Goal: Information Seeking & Learning: Learn about a topic

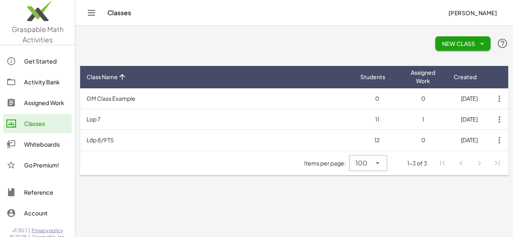
click at [24, 99] on div at bounding box center [15, 103] width 18 height 10
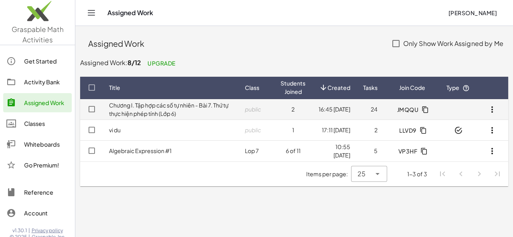
click at [177, 111] on link "Chương I. Tập hợp các số tự nhiên - Bài 7. Thứ tự thực hiện phép tính (Lớp 6)" at bounding box center [168, 110] width 119 height 16
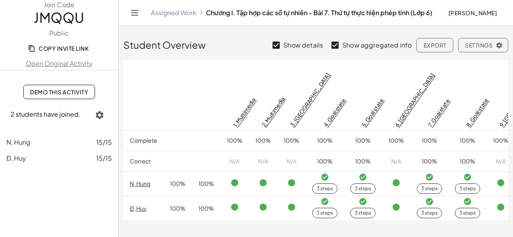
click at [78, 91] on span "Demo This Activity" at bounding box center [59, 92] width 58 height 7
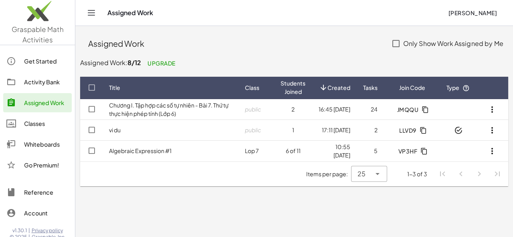
click at [13, 79] on icon at bounding box center [11, 82] width 10 height 10
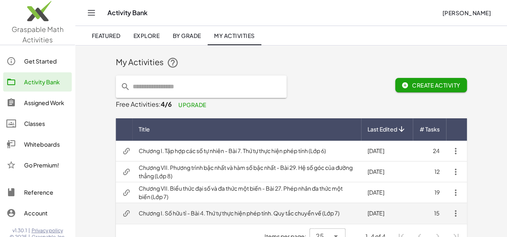
click at [304, 210] on td "Chương I. Số hữu tỉ - Bài 4. Thứ tự thực hiện phép tính. Quy tắc chuyển vế (Lớp…" at bounding box center [246, 213] width 229 height 21
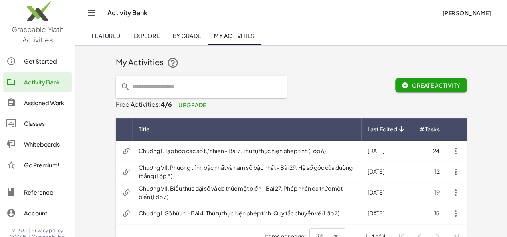
scroll to position [16, 0]
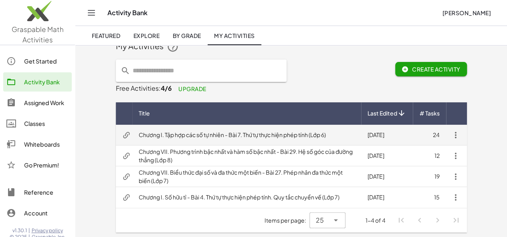
click at [231, 133] on td "Chương I. Tập hợp các số tự nhiên - Bài 7. Thứ tự thực hiện phép tính (Lớp 6)" at bounding box center [246, 135] width 229 height 21
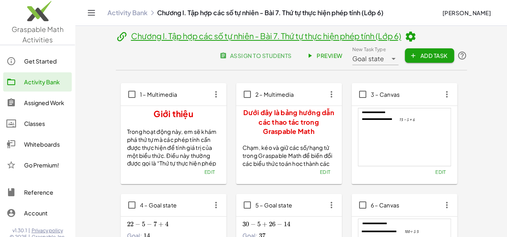
click at [342, 59] on span "Preview" at bounding box center [325, 55] width 35 height 7
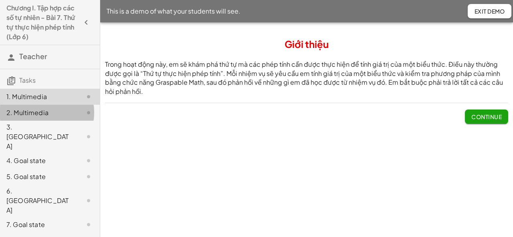
click at [43, 111] on div "2. Multimedia" at bounding box center [38, 113] width 64 height 10
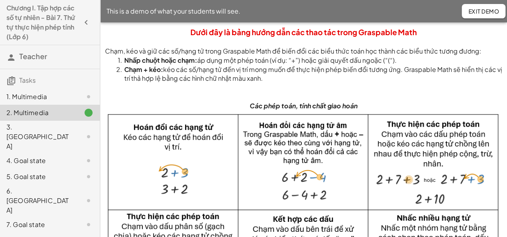
click at [42, 99] on div "1. Multimedia" at bounding box center [38, 97] width 64 height 10
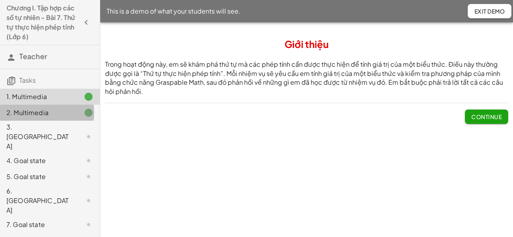
click at [42, 116] on div "2. Multimedia" at bounding box center [38, 113] width 64 height 10
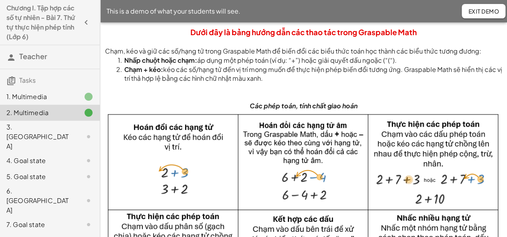
click at [48, 127] on div "3. [GEOGRAPHIC_DATA]" at bounding box center [38, 137] width 64 height 29
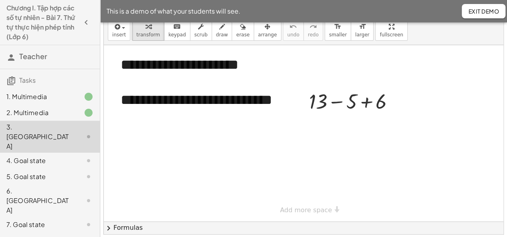
scroll to position [36, 0]
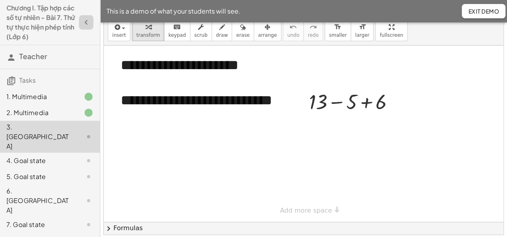
click at [81, 20] on icon "button" at bounding box center [86, 23] width 10 height 10
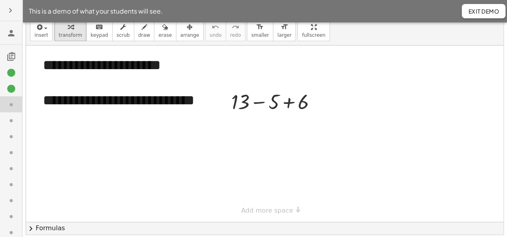
click at [10, 13] on icon "button" at bounding box center [11, 11] width 10 height 10
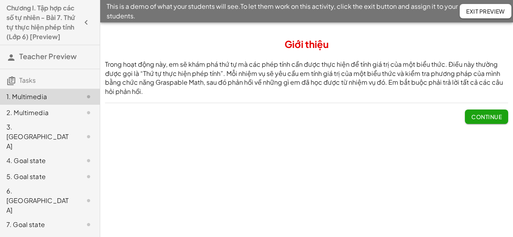
click at [55, 153] on div "2. Multimedia" at bounding box center [50, 161] width 100 height 16
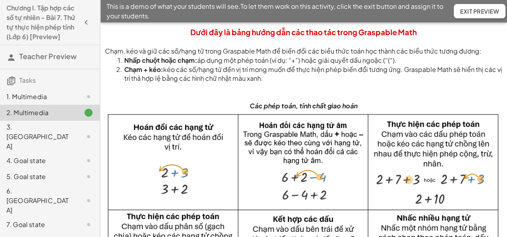
click at [50, 102] on div "1. Multimedia" at bounding box center [38, 97] width 64 height 10
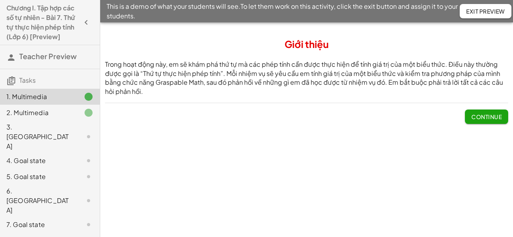
click at [71, 118] on div at bounding box center [82, 113] width 22 height 10
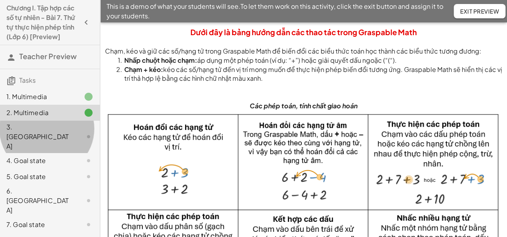
click at [71, 139] on div at bounding box center [82, 137] width 22 height 10
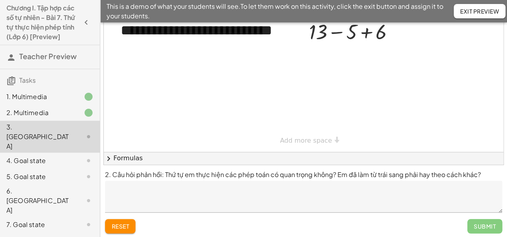
scroll to position [109, 0]
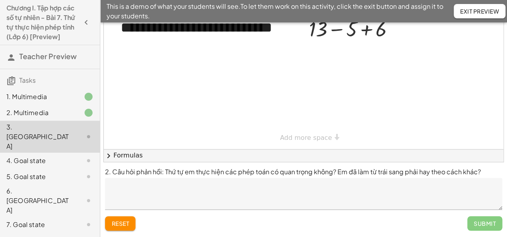
click at [48, 156] on div "4. Goal state" at bounding box center [38, 161] width 64 height 10
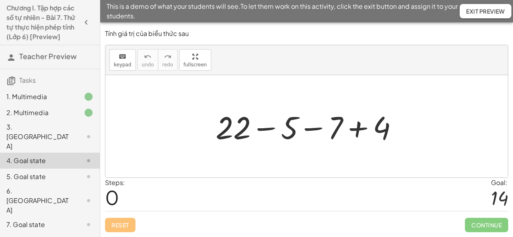
click at [44, 173] on div "5. Goal state" at bounding box center [38, 177] width 64 height 10
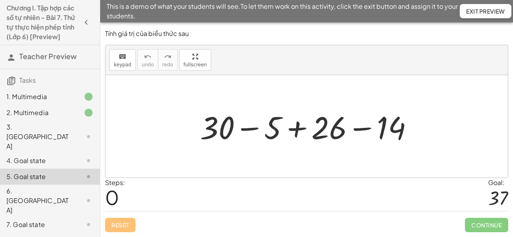
click at [42, 156] on div "4. Goal state" at bounding box center [38, 161] width 64 height 10
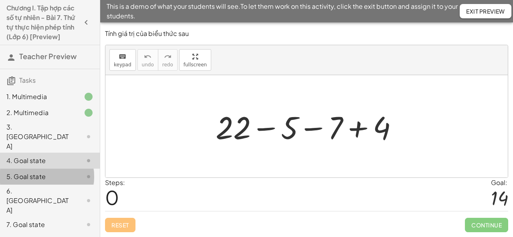
click at [44, 175] on div "5. Goal state" at bounding box center [38, 177] width 64 height 10
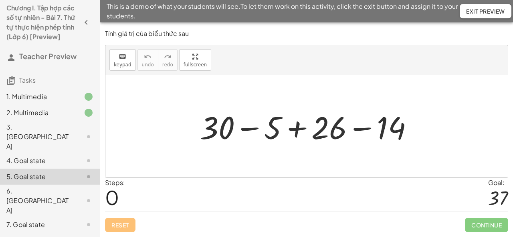
click at [34, 187] on div "6. [GEOGRAPHIC_DATA]" at bounding box center [38, 201] width 64 height 29
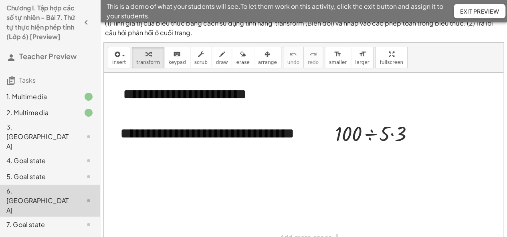
scroll to position [6, 0]
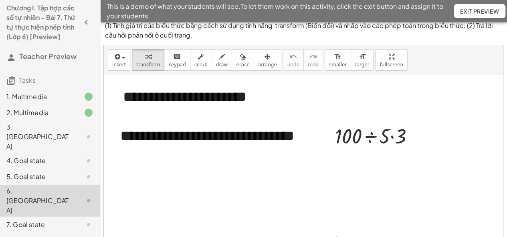
click at [27, 220] on div "7. Goal state" at bounding box center [38, 225] width 64 height 10
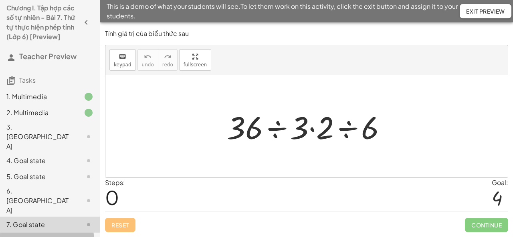
click at [49, 236] on div "8. Goal state" at bounding box center [38, 241] width 64 height 10
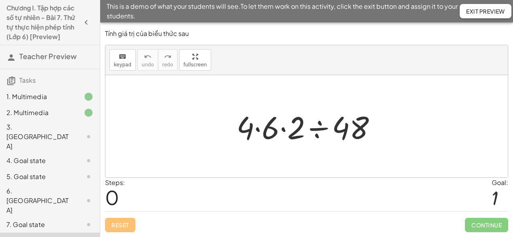
click at [49, 220] on div "7. Goal state" at bounding box center [38, 225] width 64 height 10
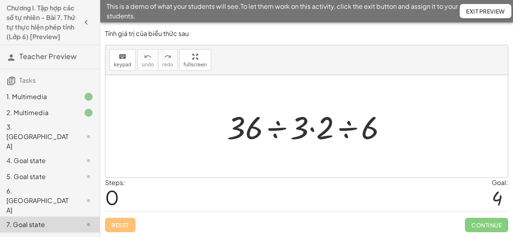
click at [46, 236] on div "8. Goal state" at bounding box center [38, 241] width 64 height 10
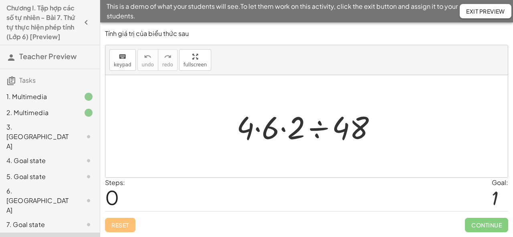
click at [46, 220] on div "7. Goal state" at bounding box center [38, 225] width 64 height 10
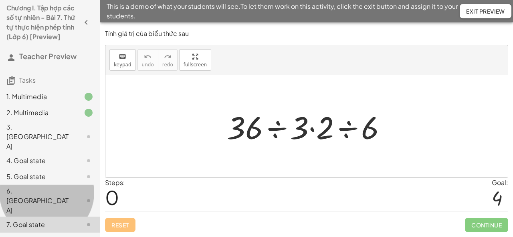
click at [35, 187] on div "6. [GEOGRAPHIC_DATA]" at bounding box center [38, 201] width 64 height 29
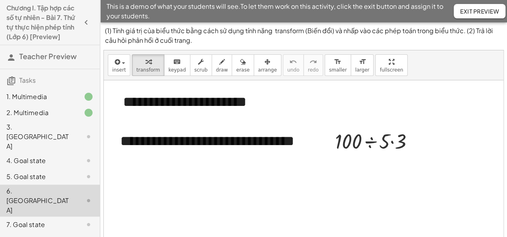
scroll to position [109, 0]
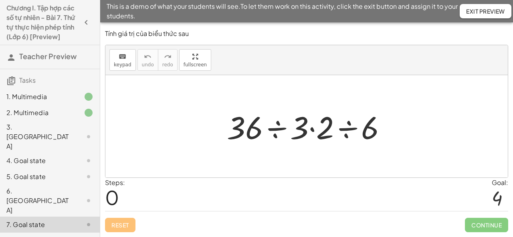
click at [39, 236] on div "8. Goal state" at bounding box center [38, 241] width 64 height 10
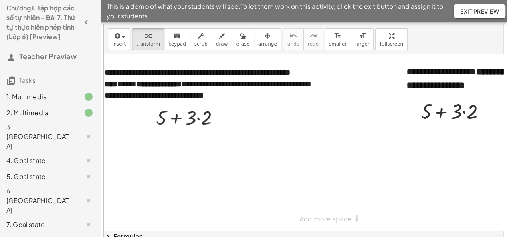
scroll to position [0, 11]
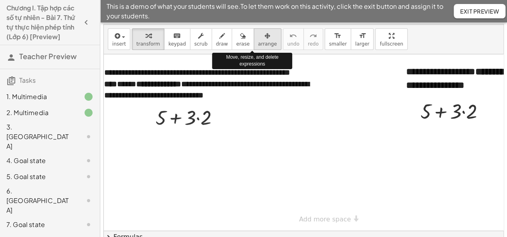
click at [258, 42] on span "arrange" at bounding box center [267, 44] width 19 height 6
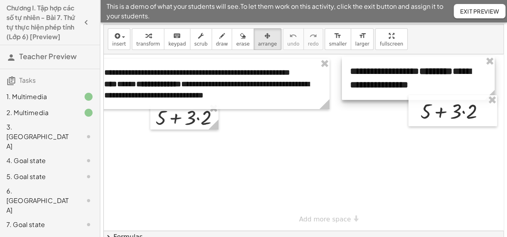
drag, startPoint x: 412, startPoint y: 79, endPoint x: 380, endPoint y: 78, distance: 32.8
click at [380, 78] on div at bounding box center [418, 78] width 153 height 44
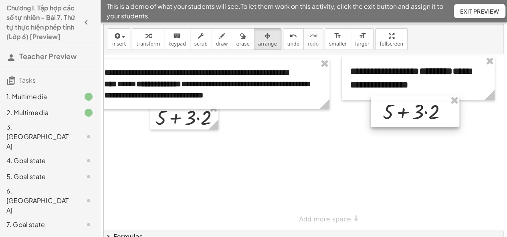
drag, startPoint x: 449, startPoint y: 120, endPoint x: 427, endPoint y: 121, distance: 22.4
click at [427, 121] on div at bounding box center [414, 111] width 89 height 31
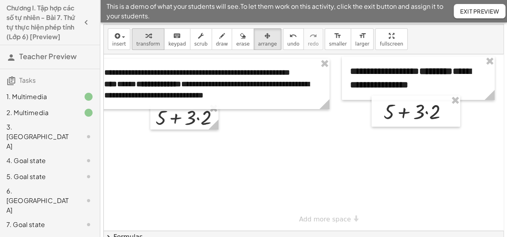
click at [145, 45] on span "transform" at bounding box center [148, 44] width 24 height 6
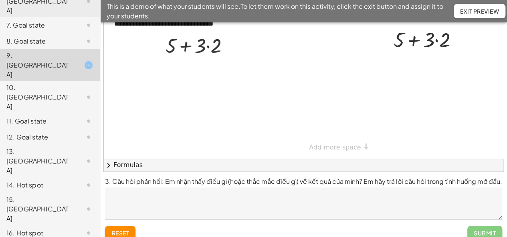
scroll to position [198, 0]
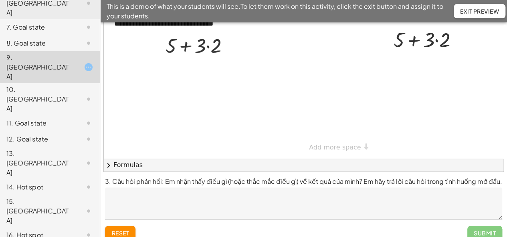
click at [36, 85] on div "10. [GEOGRAPHIC_DATA]" at bounding box center [38, 99] width 64 height 29
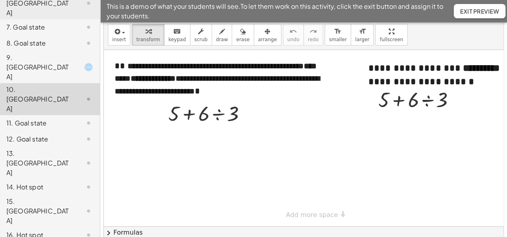
scroll to position [31, 0]
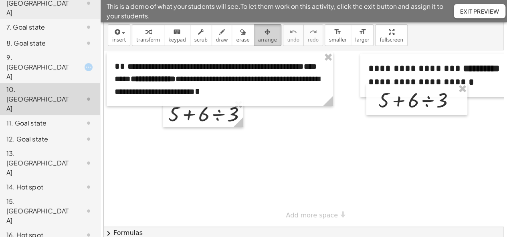
click at [258, 30] on div "button" at bounding box center [267, 32] width 19 height 10
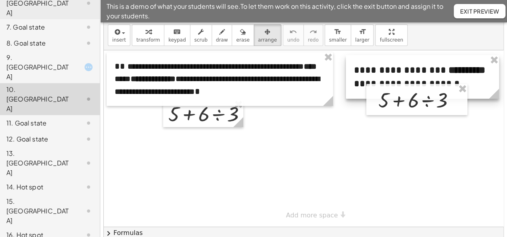
drag, startPoint x: 426, startPoint y: 72, endPoint x: 412, endPoint y: 71, distance: 14.5
click at [412, 73] on div at bounding box center [422, 77] width 153 height 44
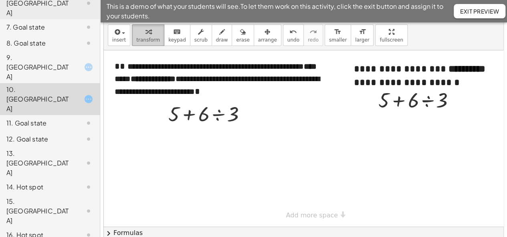
click at [145, 37] on span "transform" at bounding box center [148, 40] width 24 height 6
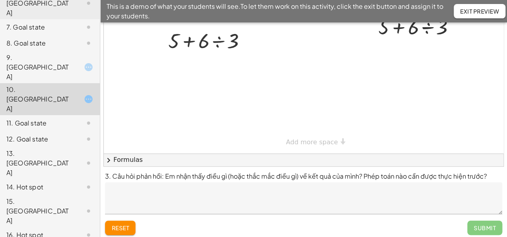
scroll to position [108, 0]
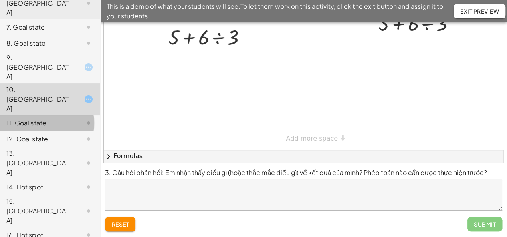
click at [40, 147] on div "11. Goal state" at bounding box center [50, 163] width 100 height 32
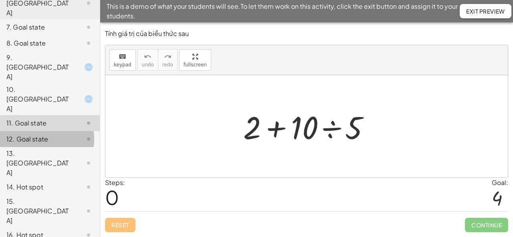
click at [39, 135] on div "12. Goal state" at bounding box center [38, 140] width 64 height 10
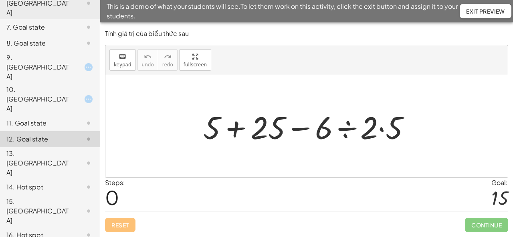
click at [39, 149] on div "13. [GEOGRAPHIC_DATA]" at bounding box center [38, 163] width 64 height 29
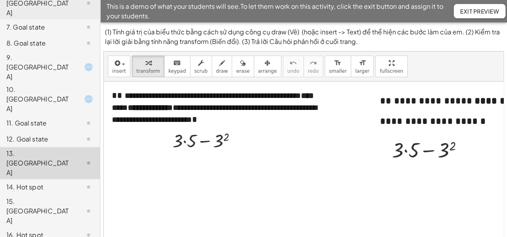
click at [43, 119] on div "11. Goal state" at bounding box center [38, 124] width 64 height 10
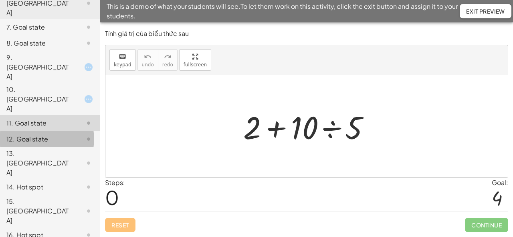
click at [42, 135] on div "12. Goal state" at bounding box center [38, 140] width 64 height 10
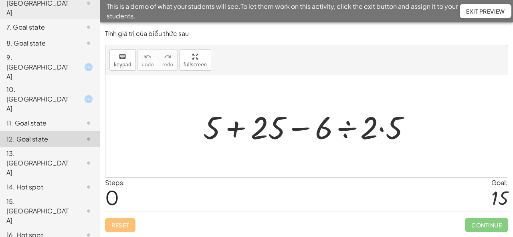
click at [52, 147] on div "11. Goal state" at bounding box center [50, 163] width 100 height 32
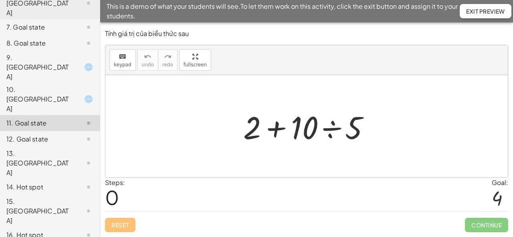
click at [43, 135] on div "12. Goal state" at bounding box center [38, 140] width 64 height 10
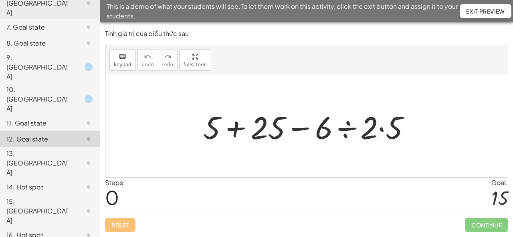
click at [47, 149] on div "13. [GEOGRAPHIC_DATA]" at bounding box center [38, 163] width 64 height 29
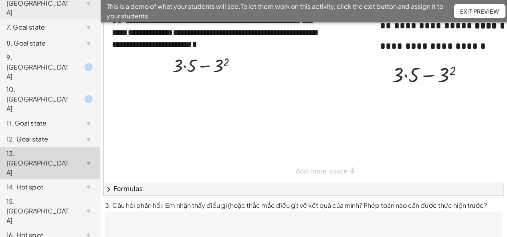
scroll to position [85, 0]
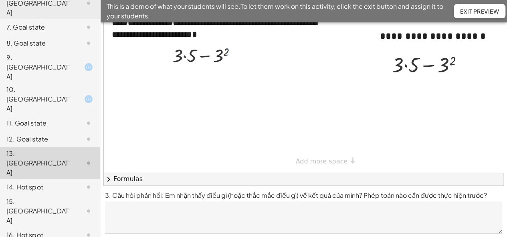
click at [56, 227] on div "14. Hot spot" at bounding box center [50, 235] width 100 height 16
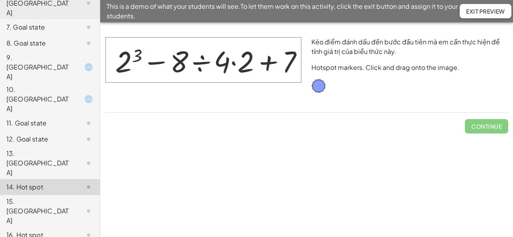
click at [24, 197] on div "15. [GEOGRAPHIC_DATA]" at bounding box center [38, 211] width 64 height 29
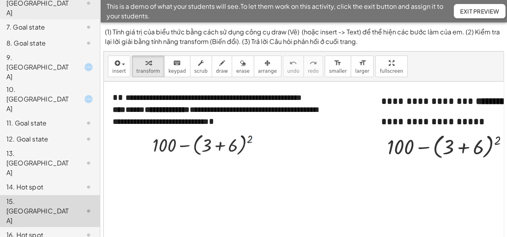
click at [30, 149] on div "13. [GEOGRAPHIC_DATA]" at bounding box center [38, 163] width 64 height 29
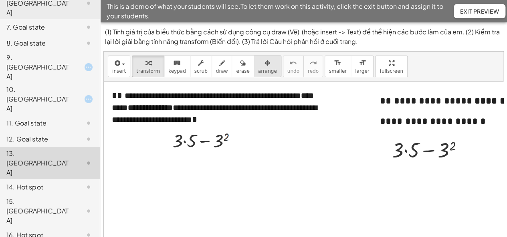
click at [258, 71] on span "arrange" at bounding box center [267, 71] width 19 height 6
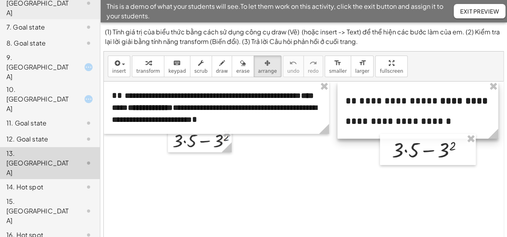
drag, startPoint x: 400, startPoint y: 106, endPoint x: 371, endPoint y: 106, distance: 29.6
click at [371, 106] on div at bounding box center [417, 110] width 161 height 57
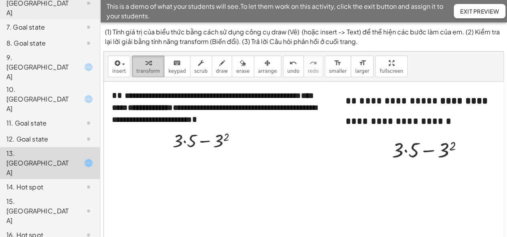
click at [147, 72] on span "transform" at bounding box center [148, 71] width 24 height 6
click at [39, 227] on div "14. Hot spot" at bounding box center [50, 235] width 100 height 16
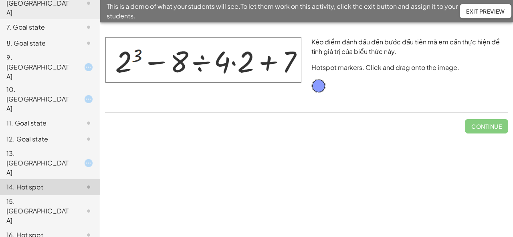
click at [41, 197] on div "15. [GEOGRAPHIC_DATA]" at bounding box center [38, 211] width 64 height 29
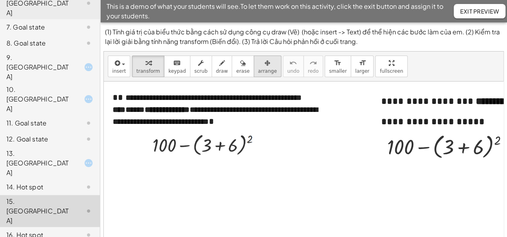
click at [264, 66] on icon "button" at bounding box center [267, 63] width 6 height 10
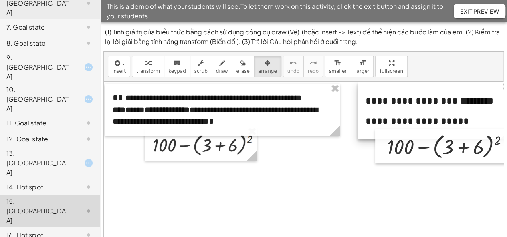
drag, startPoint x: 427, startPoint y: 112, endPoint x: 411, endPoint y: 109, distance: 15.9
click at [411, 109] on div at bounding box center [433, 110] width 153 height 57
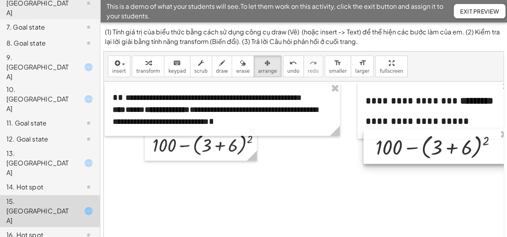
click at [391, 151] on div at bounding box center [435, 147] width 145 height 34
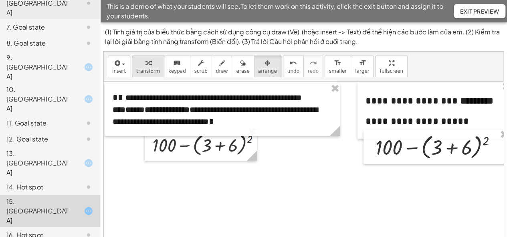
click at [139, 68] on span "transform" at bounding box center [148, 71] width 24 height 6
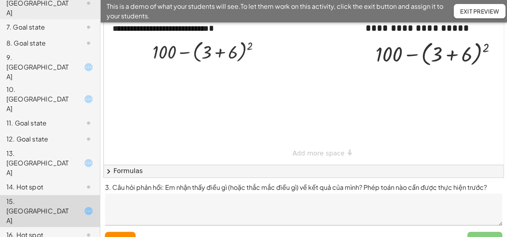
scroll to position [98, 0]
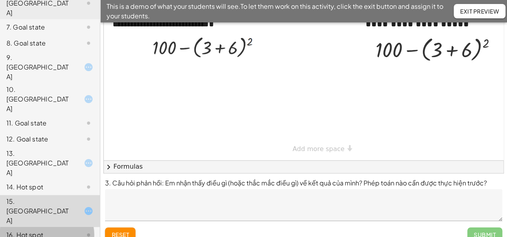
click at [30, 231] on div "16. Hot spot" at bounding box center [38, 236] width 64 height 10
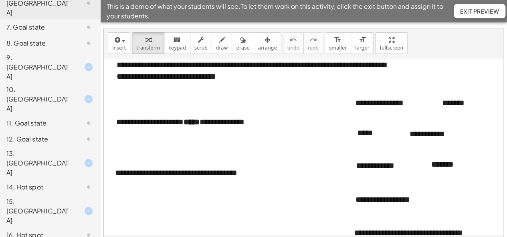
scroll to position [62, 0]
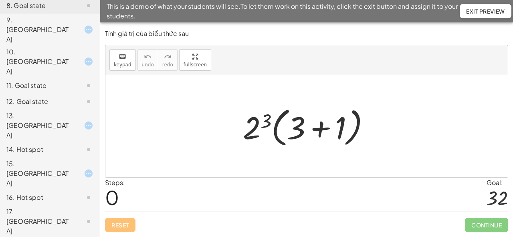
scroll to position [248, 0]
